Goal: Task Accomplishment & Management: Manage account settings

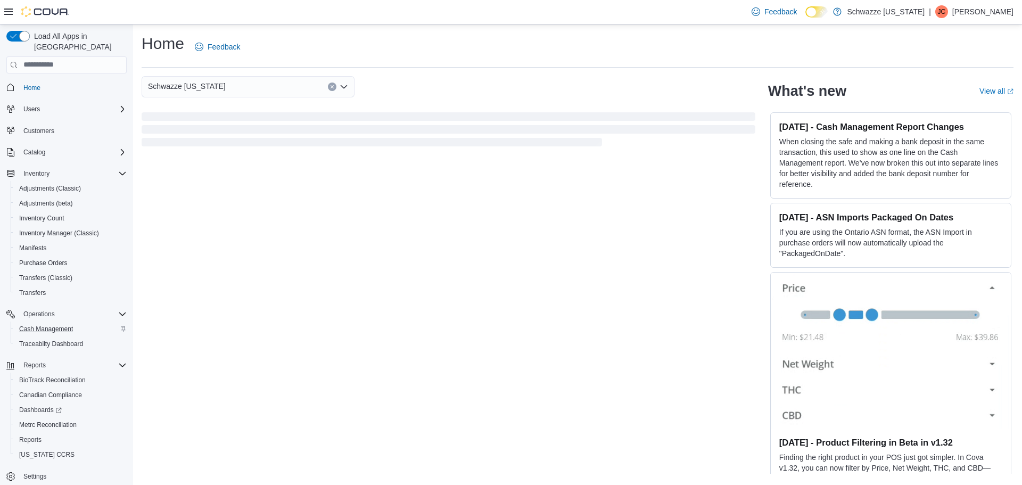
click at [80, 323] on div "Cash Management" at bounding box center [71, 329] width 112 height 13
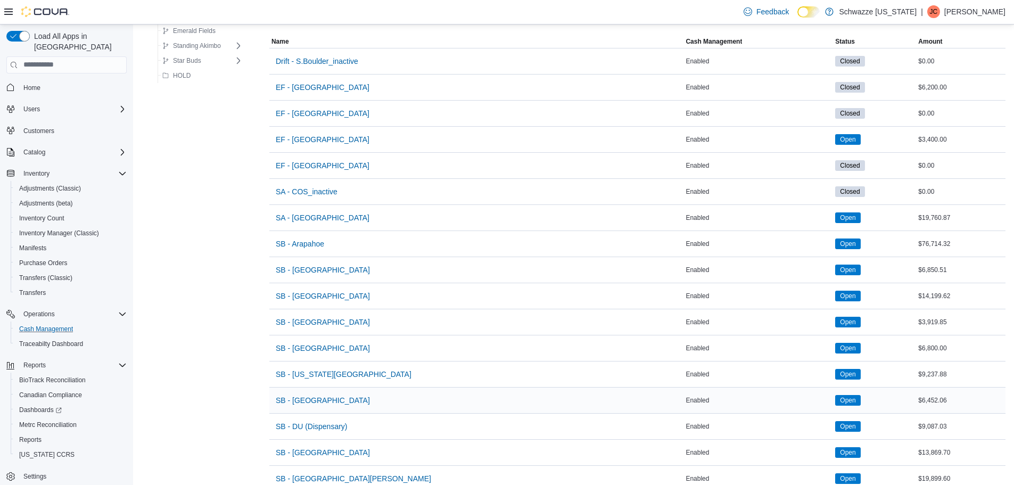
scroll to position [106, 0]
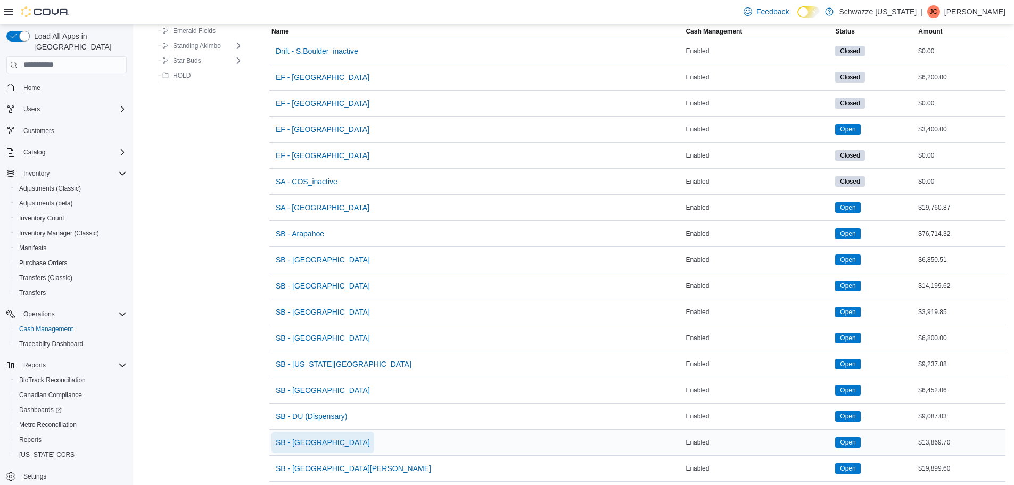
click at [318, 436] on span "SB - Federal Heights" at bounding box center [323, 442] width 94 height 21
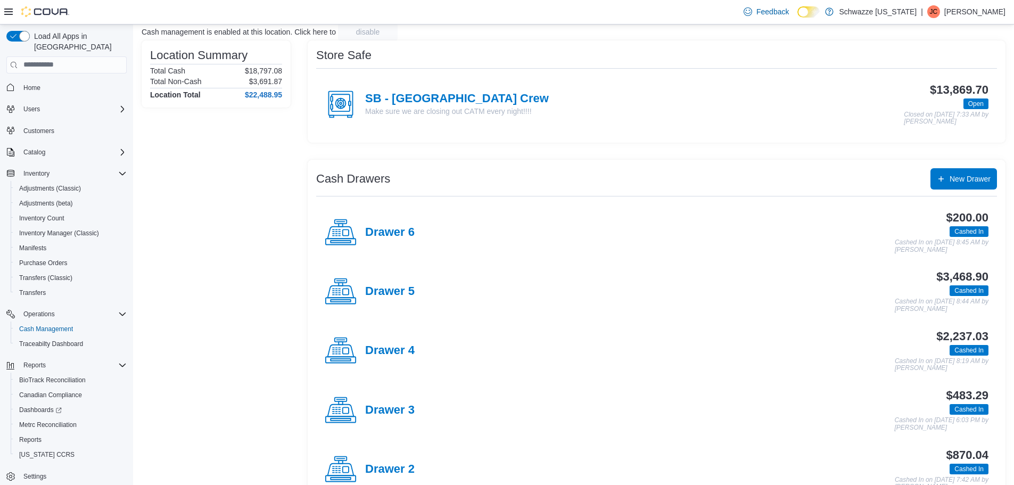
scroll to position [162, 0]
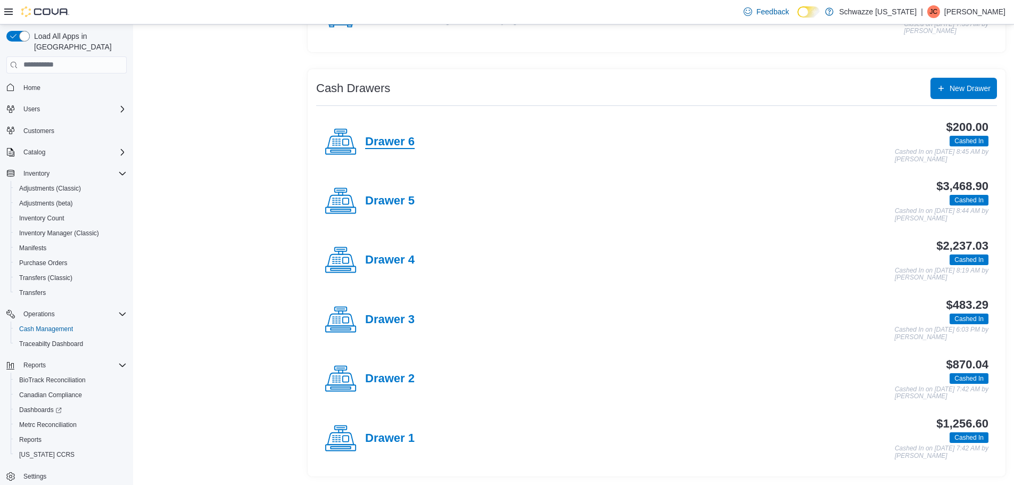
click at [397, 143] on h4 "Drawer 6" at bounding box center [390, 142] width 50 height 14
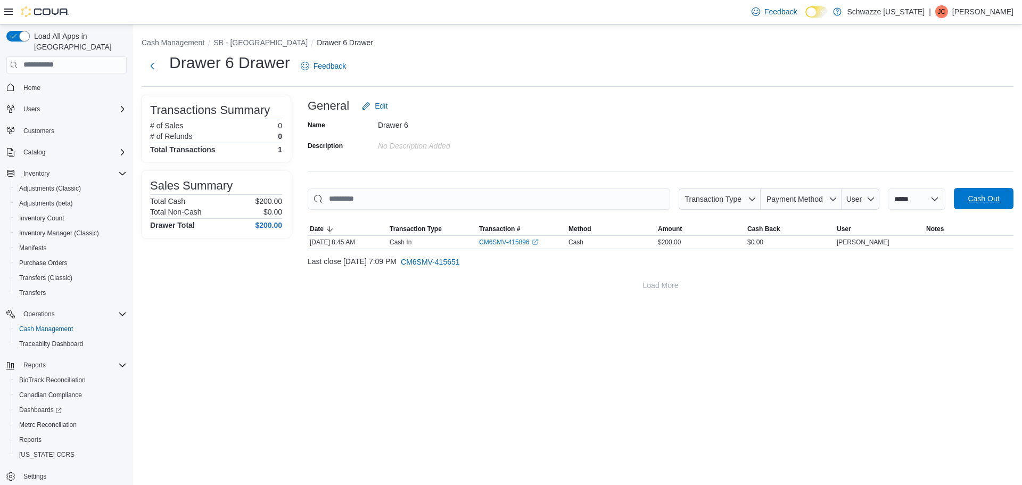
click at [966, 199] on span "Cash Out" at bounding box center [983, 198] width 47 height 21
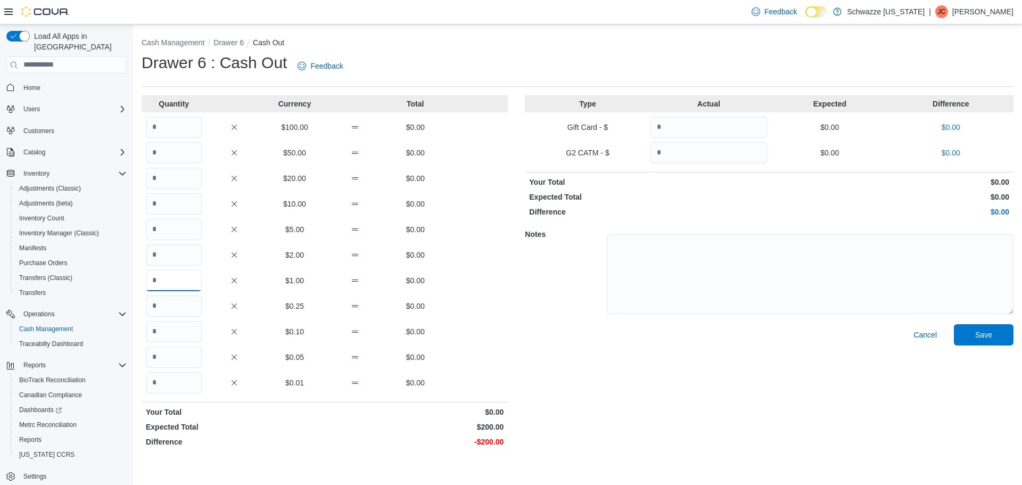
click at [151, 282] on input "Quantity" at bounding box center [174, 280] width 56 height 21
type input "***"
click at [990, 335] on span "Save" at bounding box center [983, 334] width 17 height 11
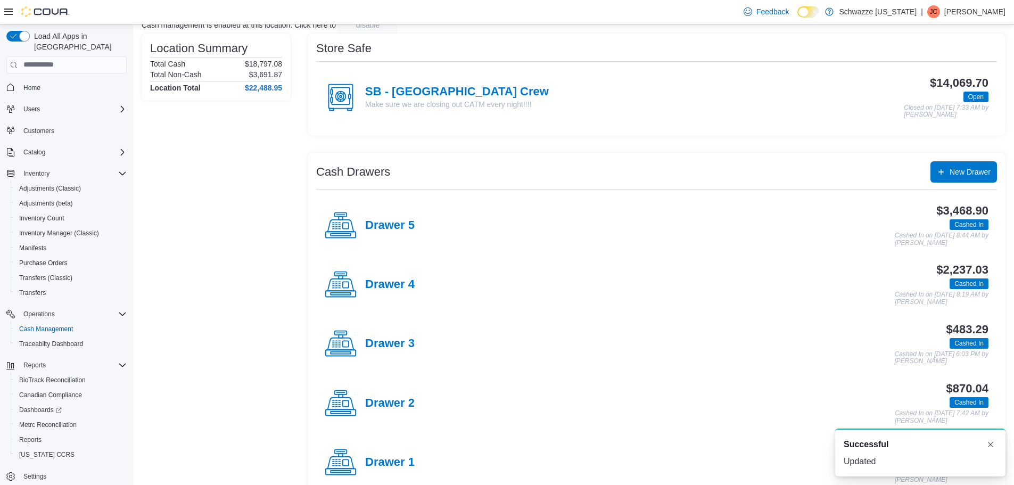
scroll to position [162, 0]
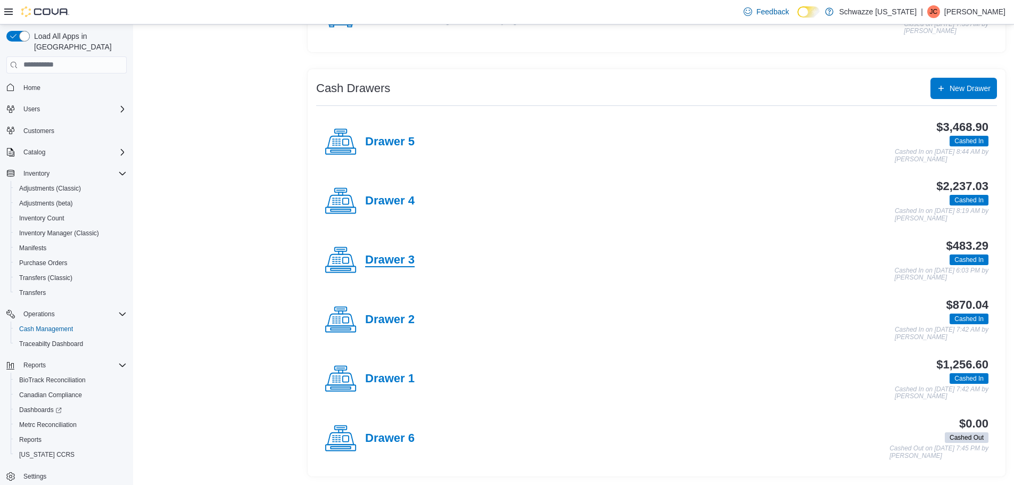
click at [389, 257] on h4 "Drawer 3" at bounding box center [390, 260] width 50 height 14
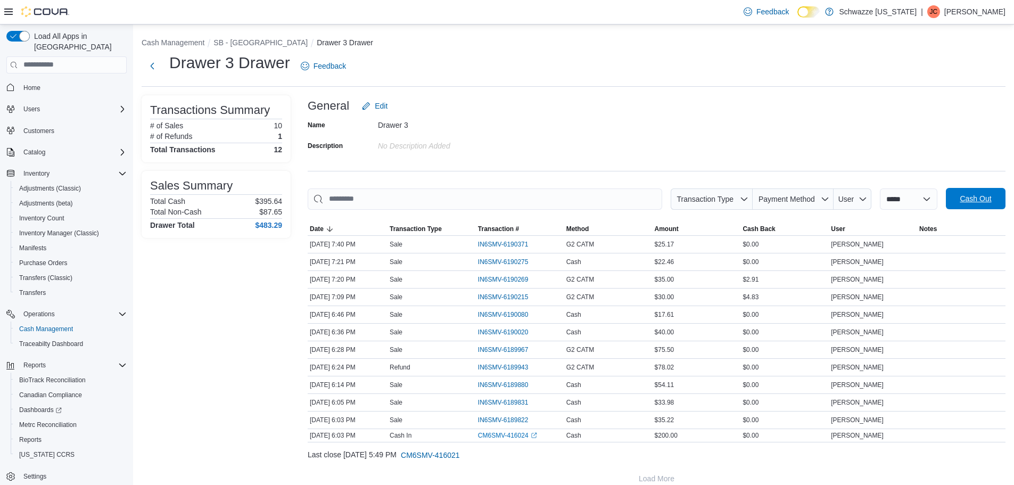
click at [978, 200] on span "Cash Out" at bounding box center [975, 198] width 31 height 11
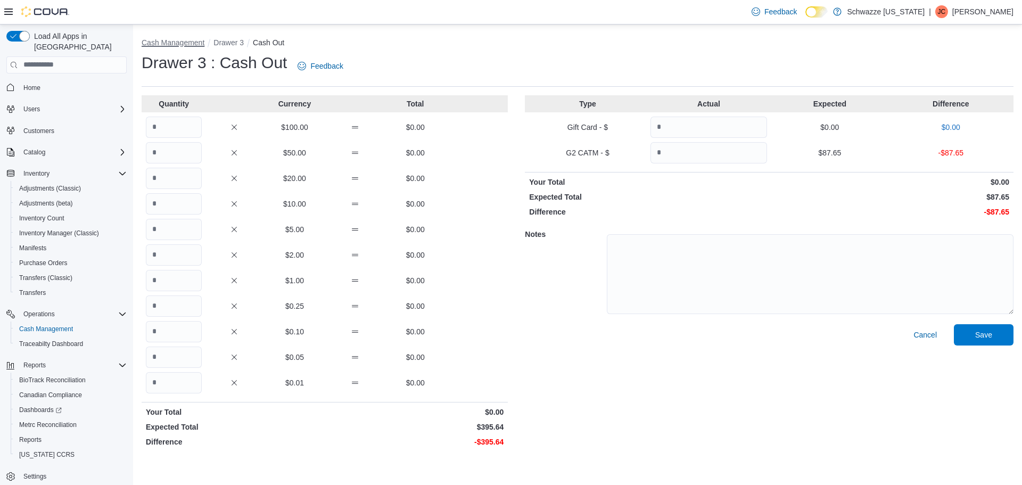
click at [178, 46] on button "Cash Management" at bounding box center [173, 42] width 63 height 9
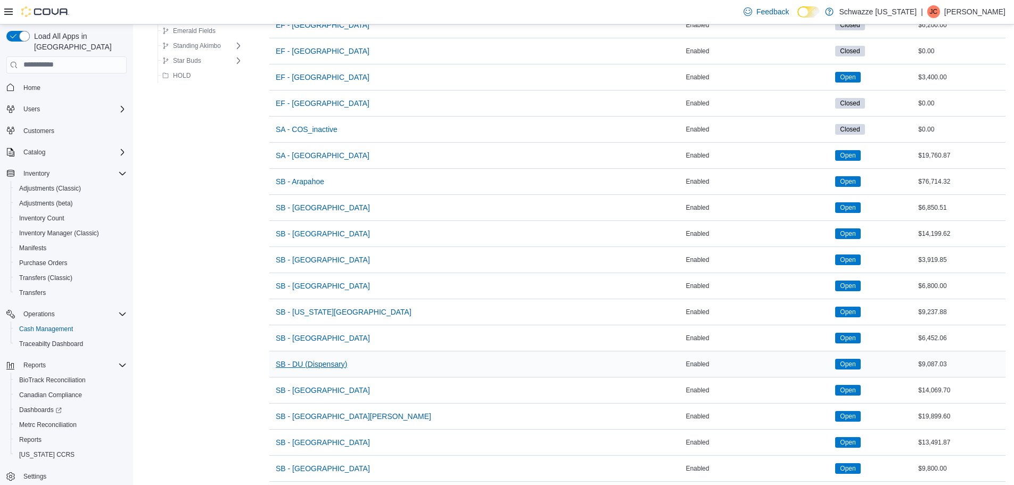
scroll to position [160, 0]
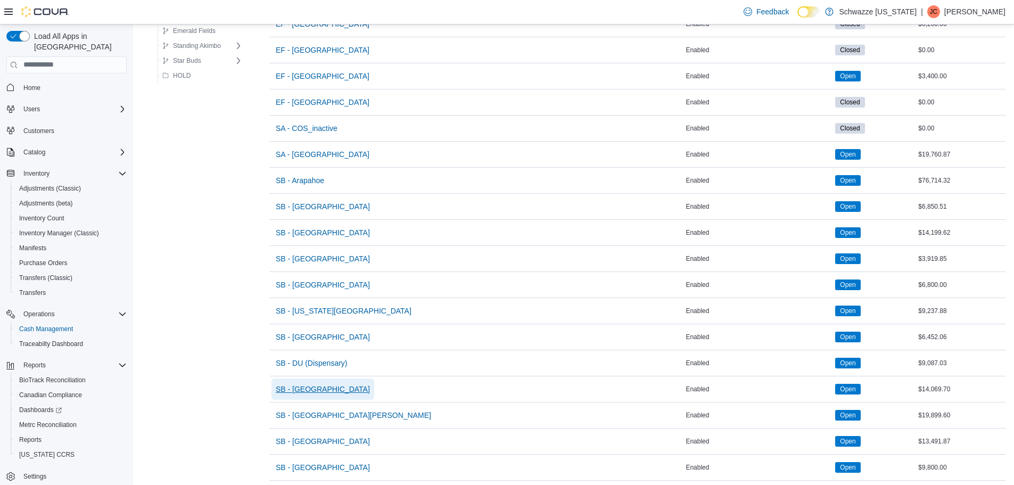
click at [320, 390] on span "SB - Federal Heights" at bounding box center [323, 389] width 94 height 11
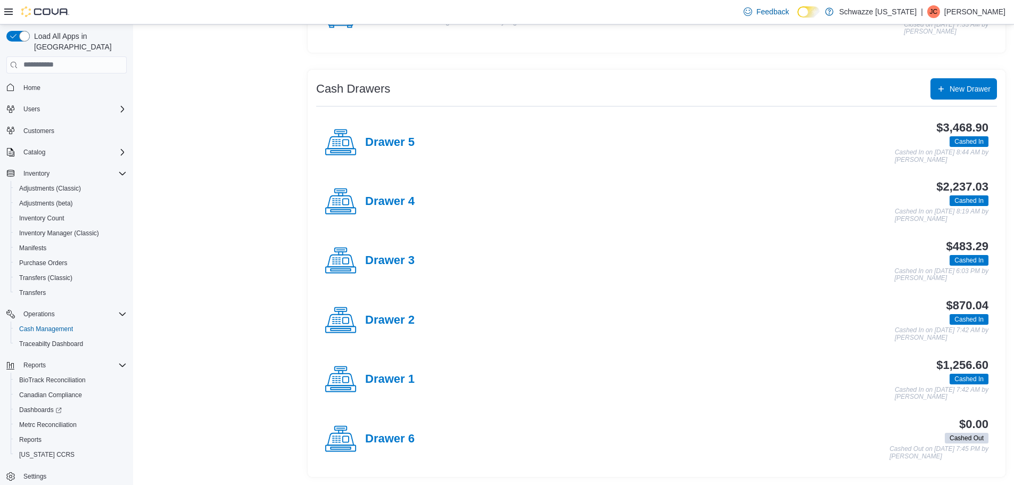
scroll to position [162, 0]
click at [377, 323] on h4 "Drawer 2" at bounding box center [390, 320] width 50 height 14
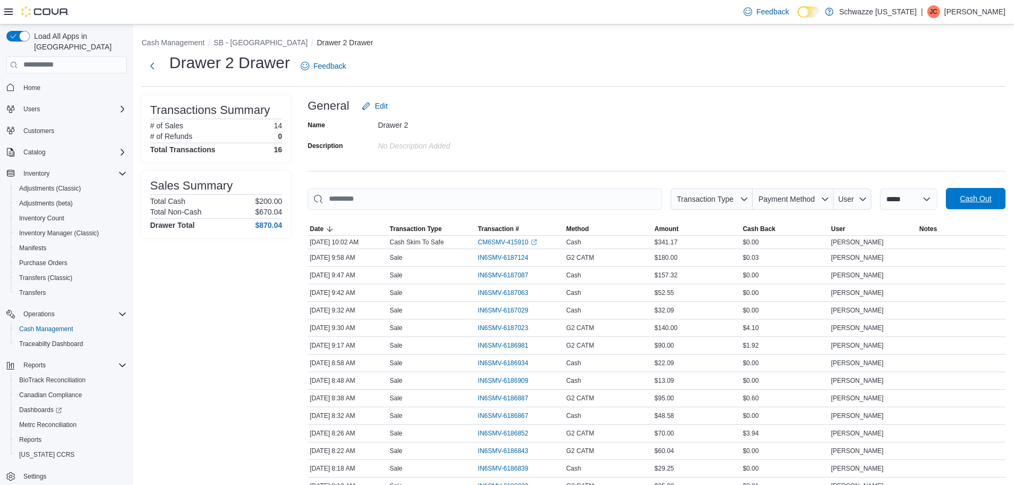
click at [983, 191] on span "Cash Out" at bounding box center [975, 198] width 47 height 21
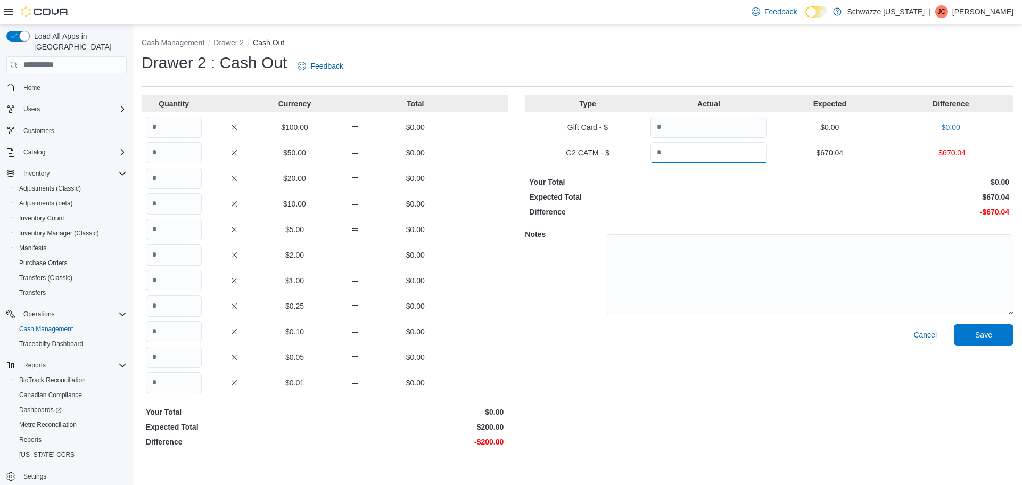
click at [684, 154] on input "Quantity" at bounding box center [708, 152] width 117 height 21
type input "******"
click at [171, 292] on div "Quantity Currency Total $100.00 $0.00 $50.00 $0.00 $20.00 $0.00 $10.00 $0.00 $5…" at bounding box center [325, 273] width 366 height 356
click at [170, 279] on input "Quantity" at bounding box center [174, 280] width 56 height 21
type input "***"
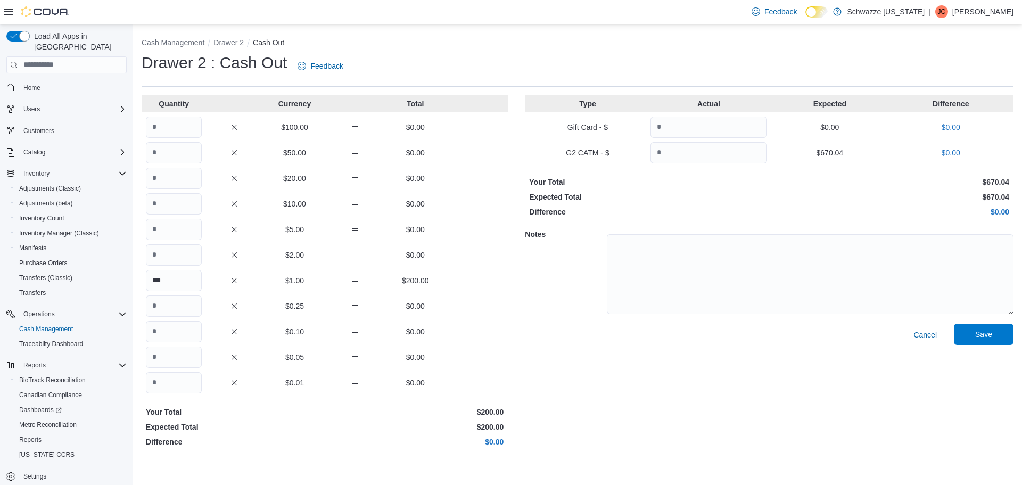
click at [974, 327] on span "Save" at bounding box center [983, 334] width 47 height 21
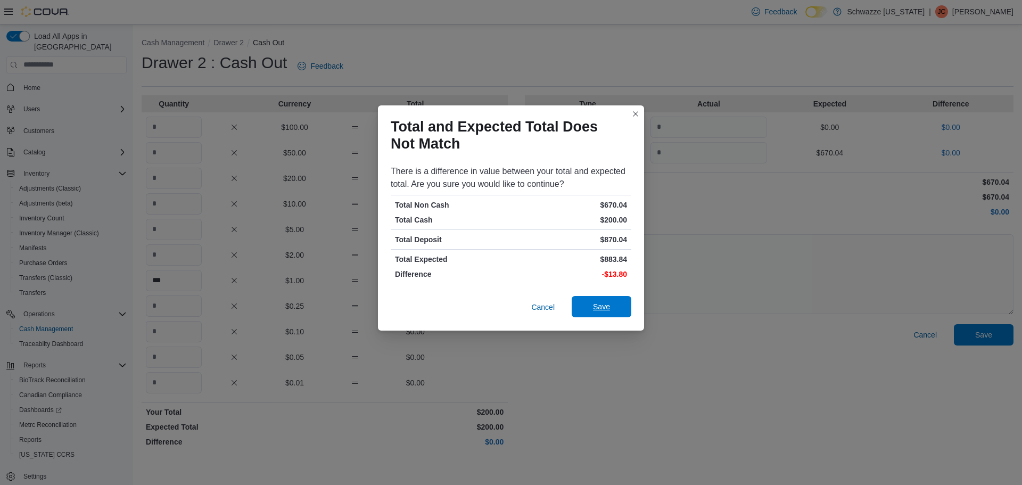
click at [589, 302] on span "Save" at bounding box center [601, 306] width 47 height 21
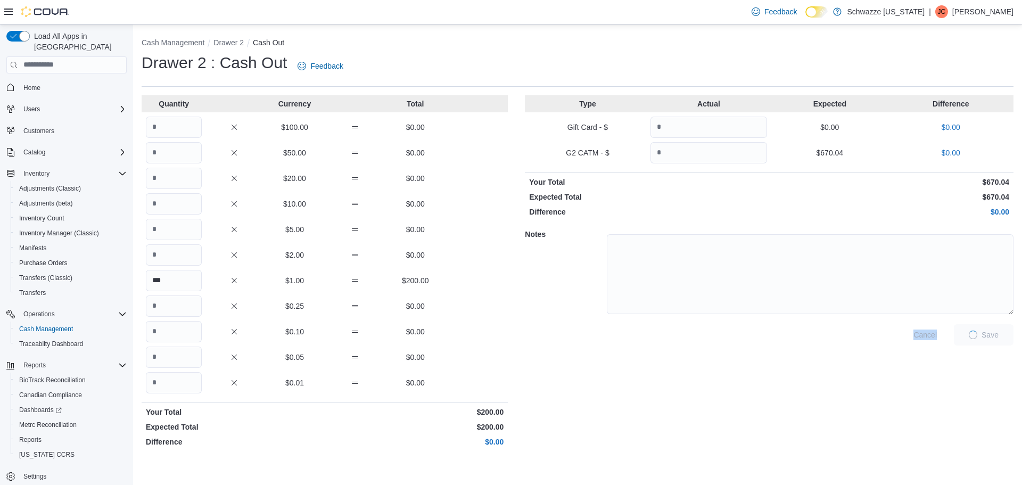
click at [588, 301] on div "Notes" at bounding box center [769, 272] width 489 height 103
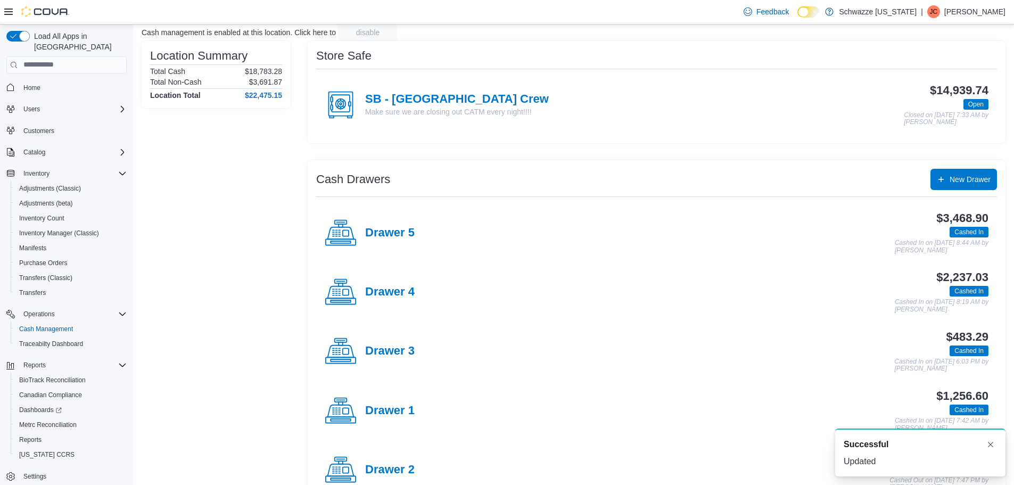
scroll to position [162, 0]
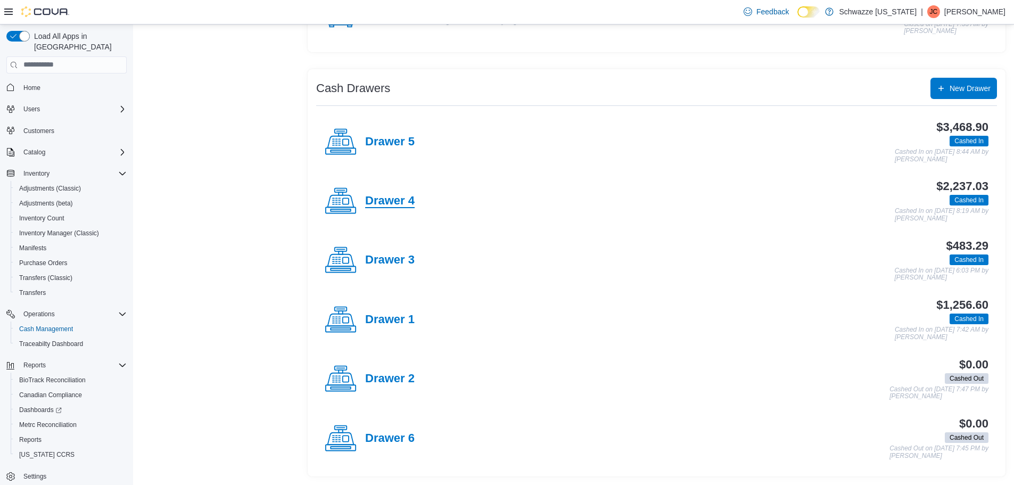
click at [396, 196] on h4 "Drawer 4" at bounding box center [390, 201] width 50 height 14
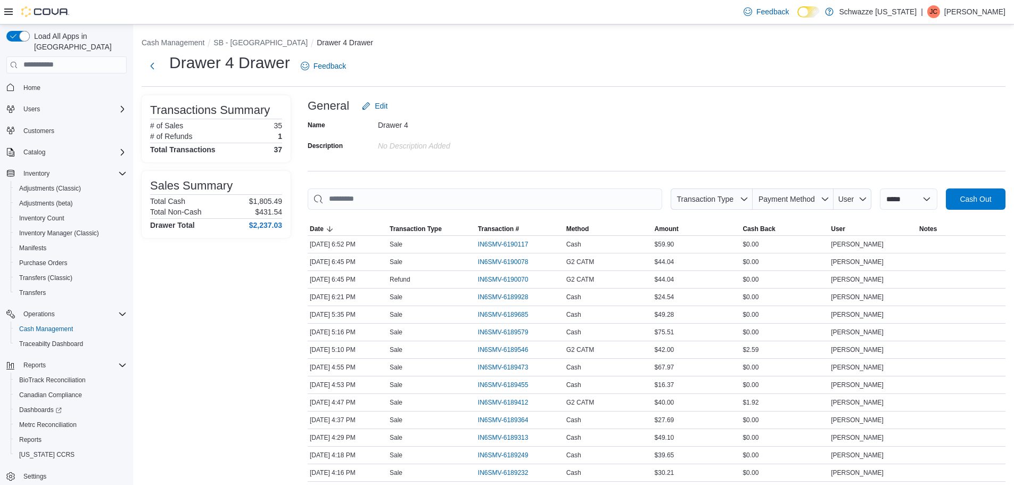
click at [979, 4] on div "Feedback Dark Mode Schwazze Colorado | JC Jennifer Cunningham" at bounding box center [872, 11] width 266 height 21
click at [959, 11] on p "Jennifer Cunningham" at bounding box center [974, 11] width 61 height 13
click at [938, 103] on span "Sign Out" at bounding box center [937, 103] width 29 height 11
